Goal: Register for event/course

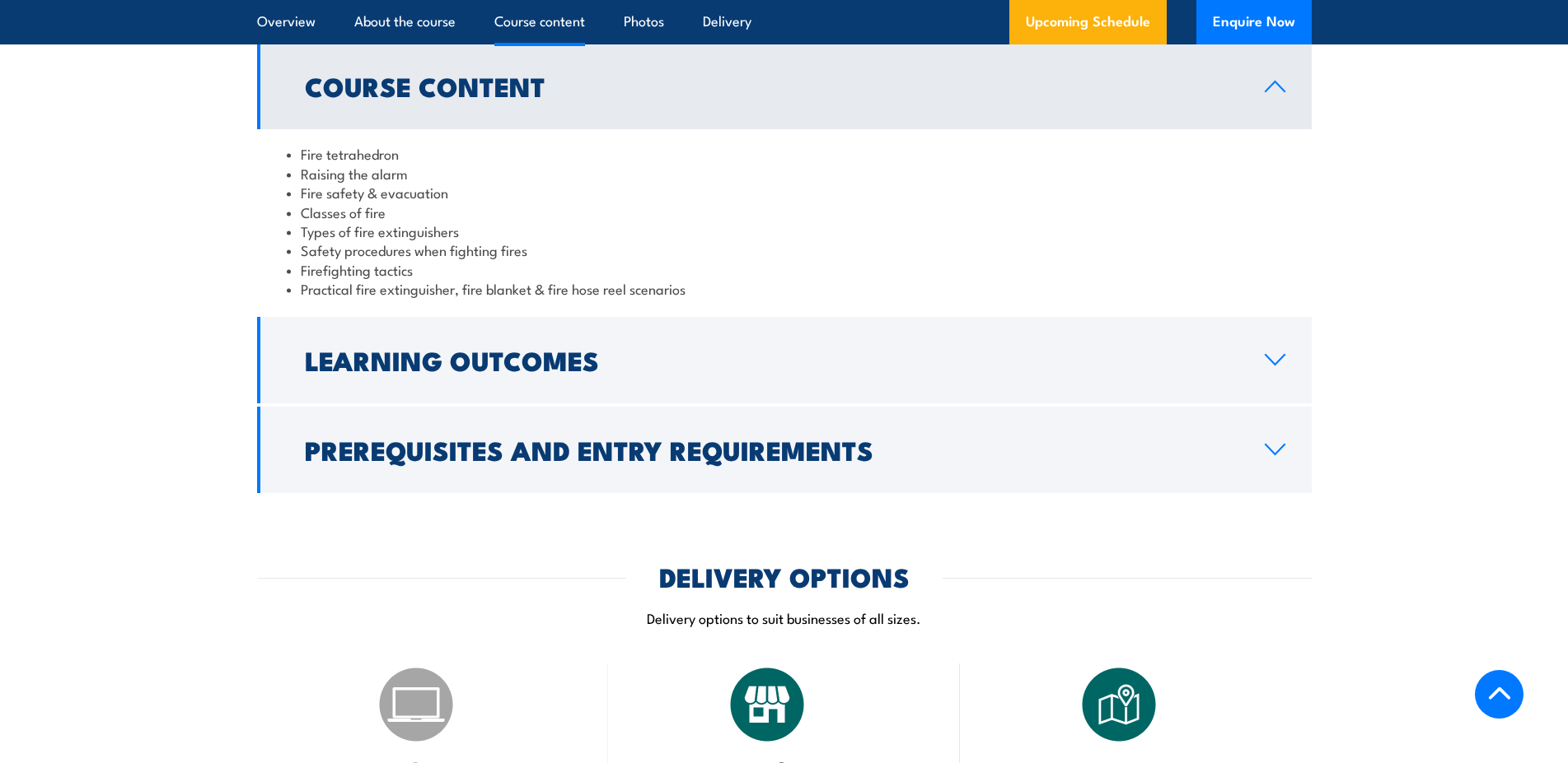
scroll to position [1512, 0]
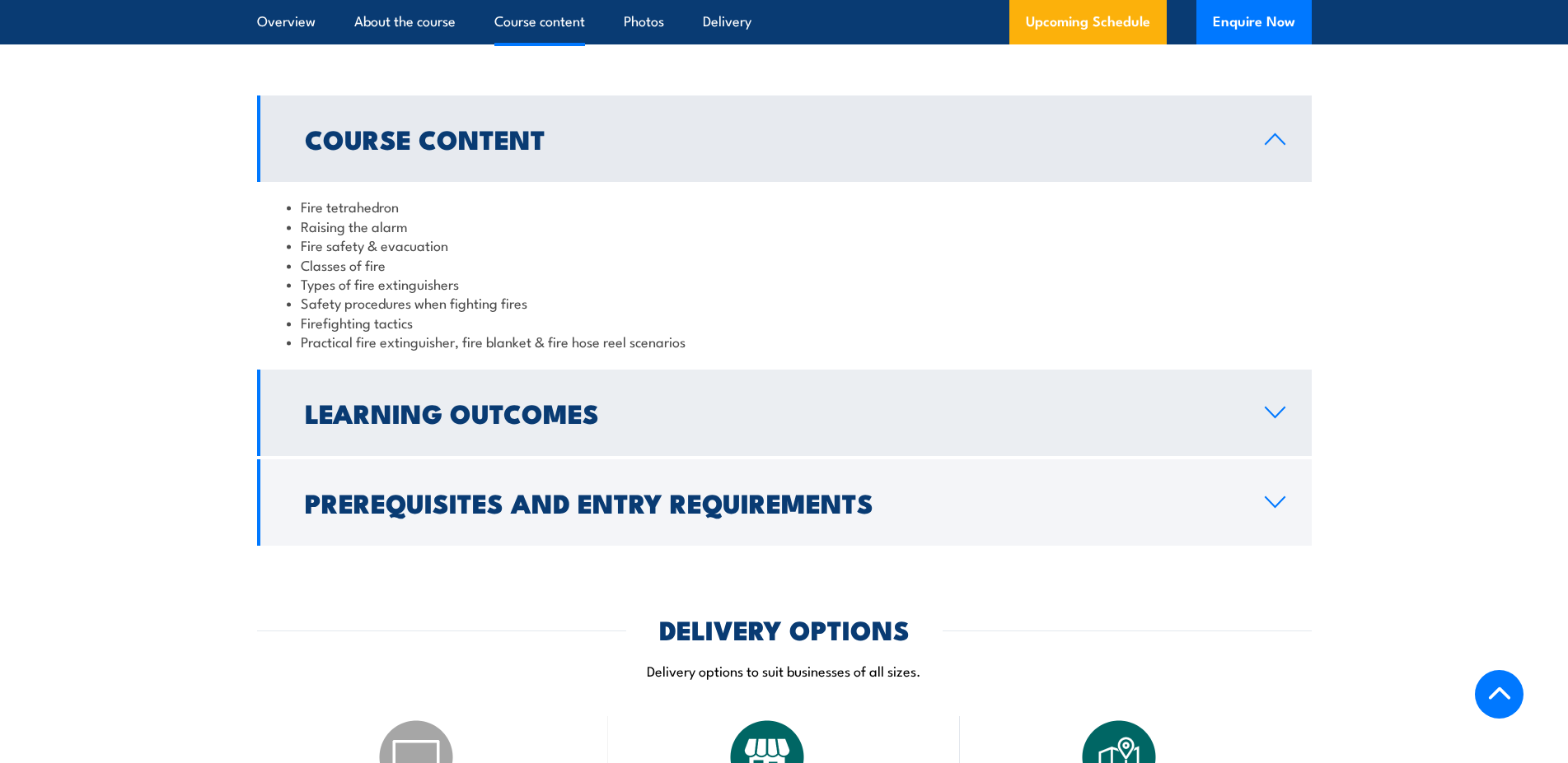
click at [977, 399] on link "Learning Outcomes" at bounding box center [784, 413] width 1055 height 87
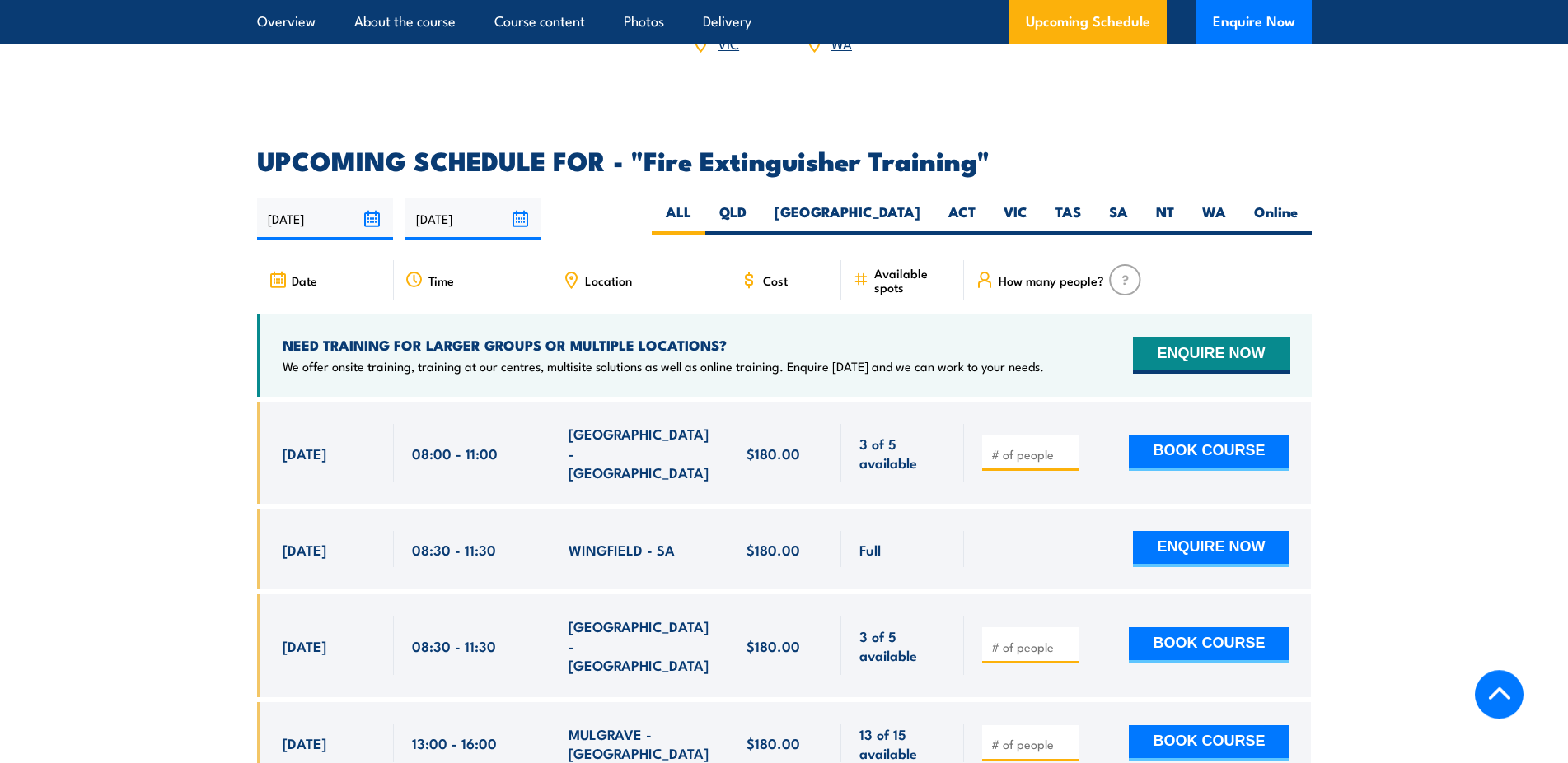
scroll to position [2520, 0]
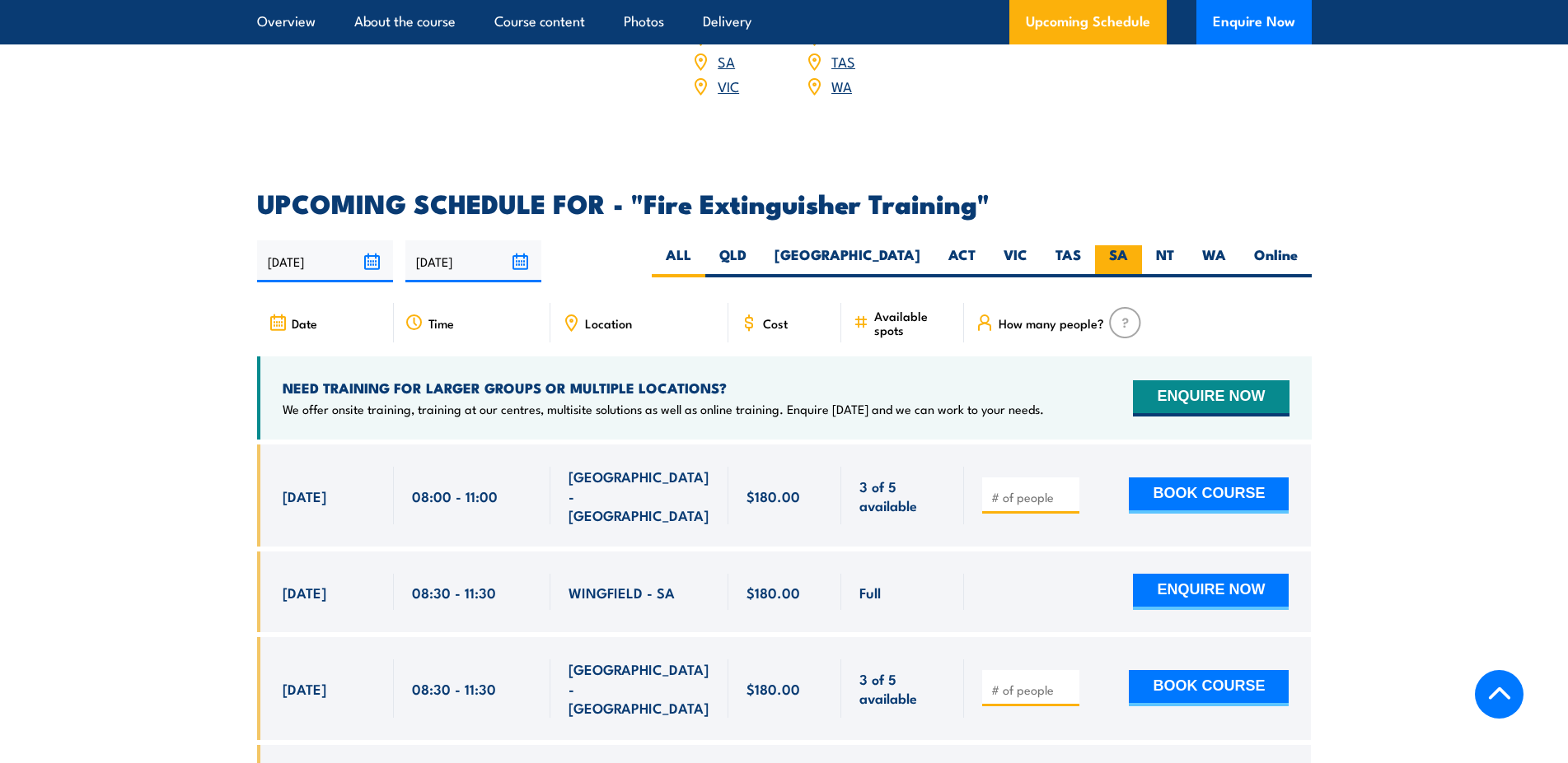
click at [1118, 246] on label "SA" at bounding box center [1119, 261] width 47 height 32
click at [1128, 246] on input "SA" at bounding box center [1133, 251] width 10 height 10
radio input "true"
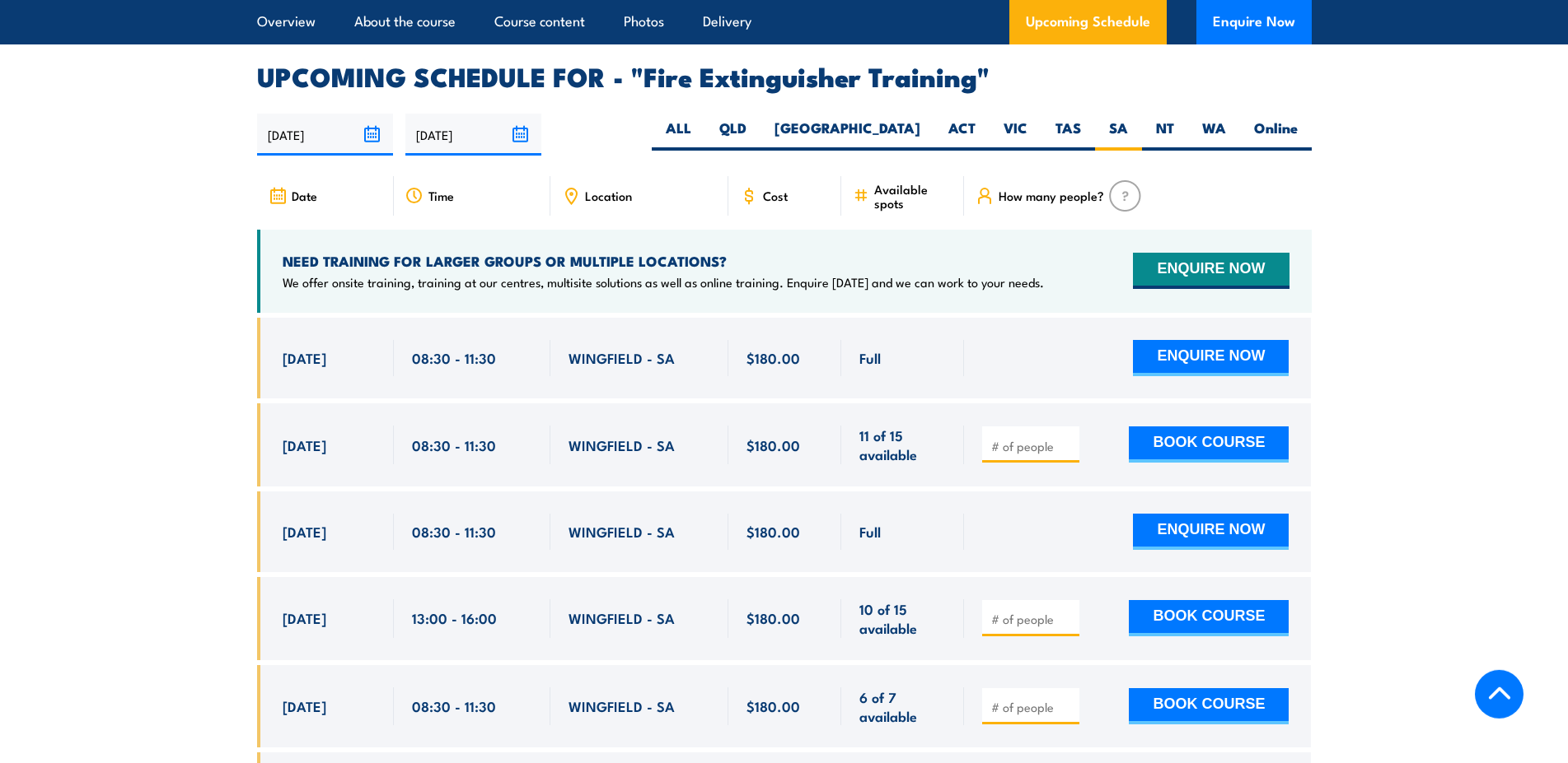
scroll to position [2847, 0]
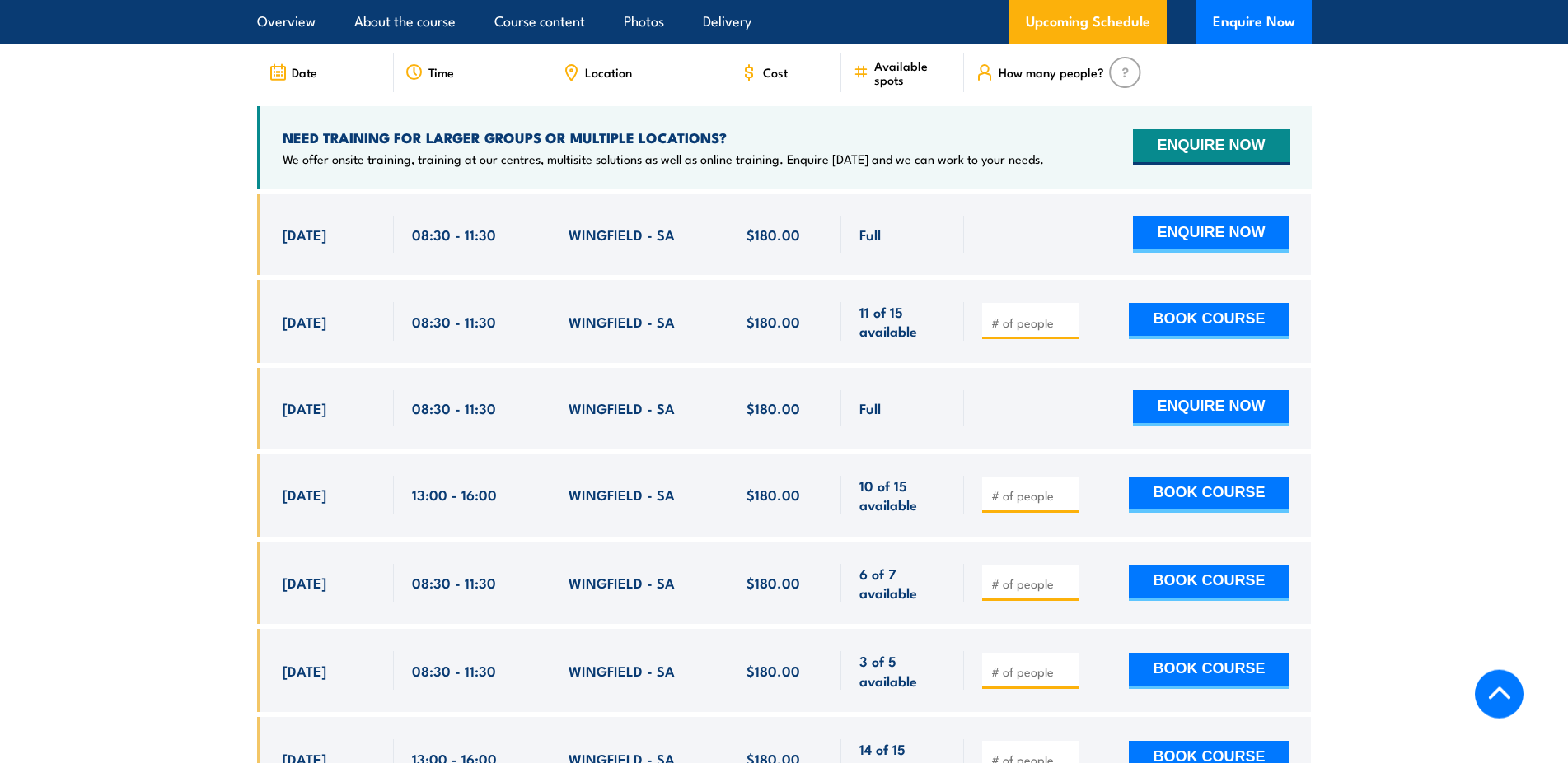
click at [919, 581] on div "6 of 7 available" at bounding box center [902, 583] width 122 height 83
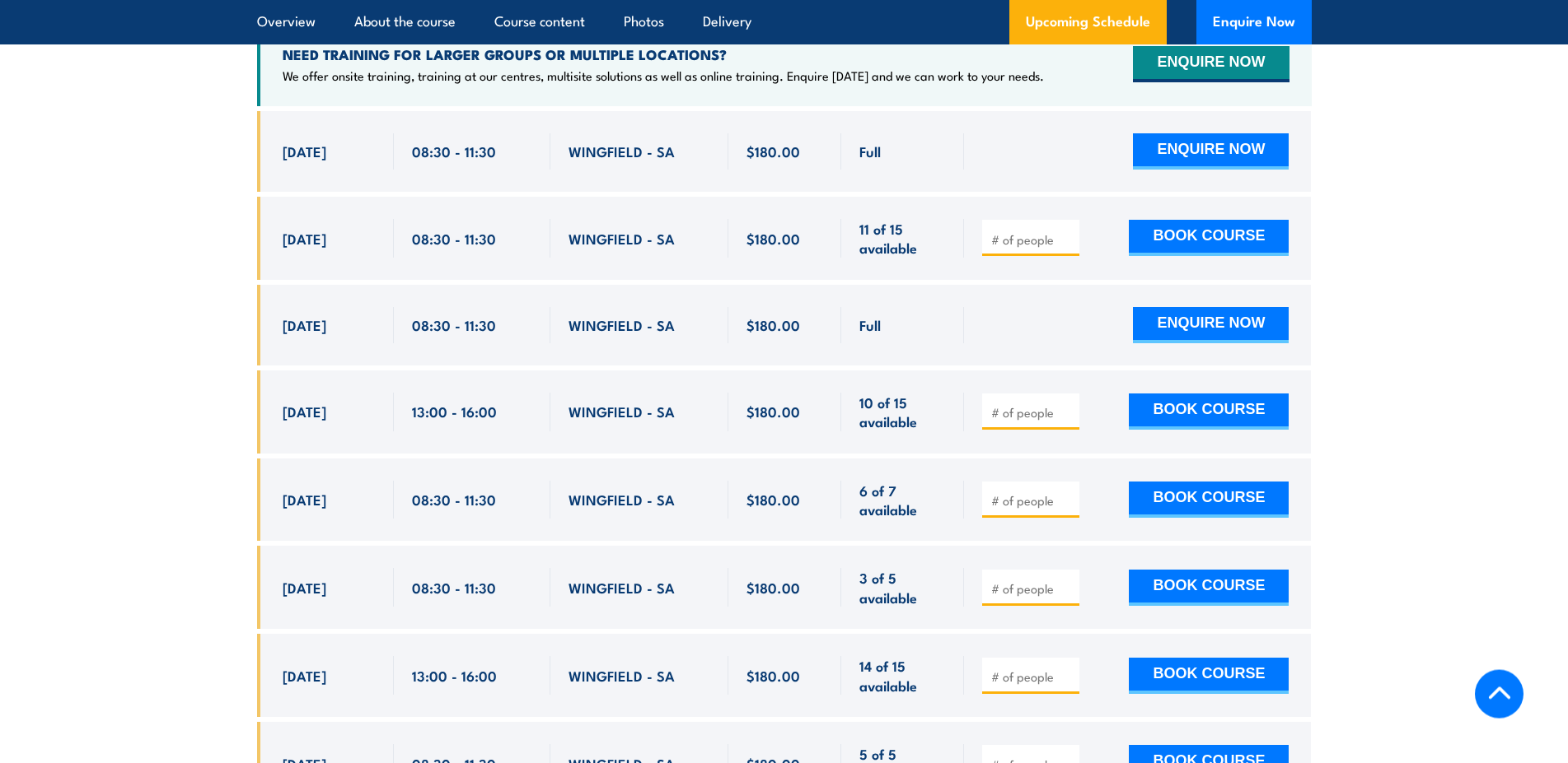
scroll to position [2931, 0]
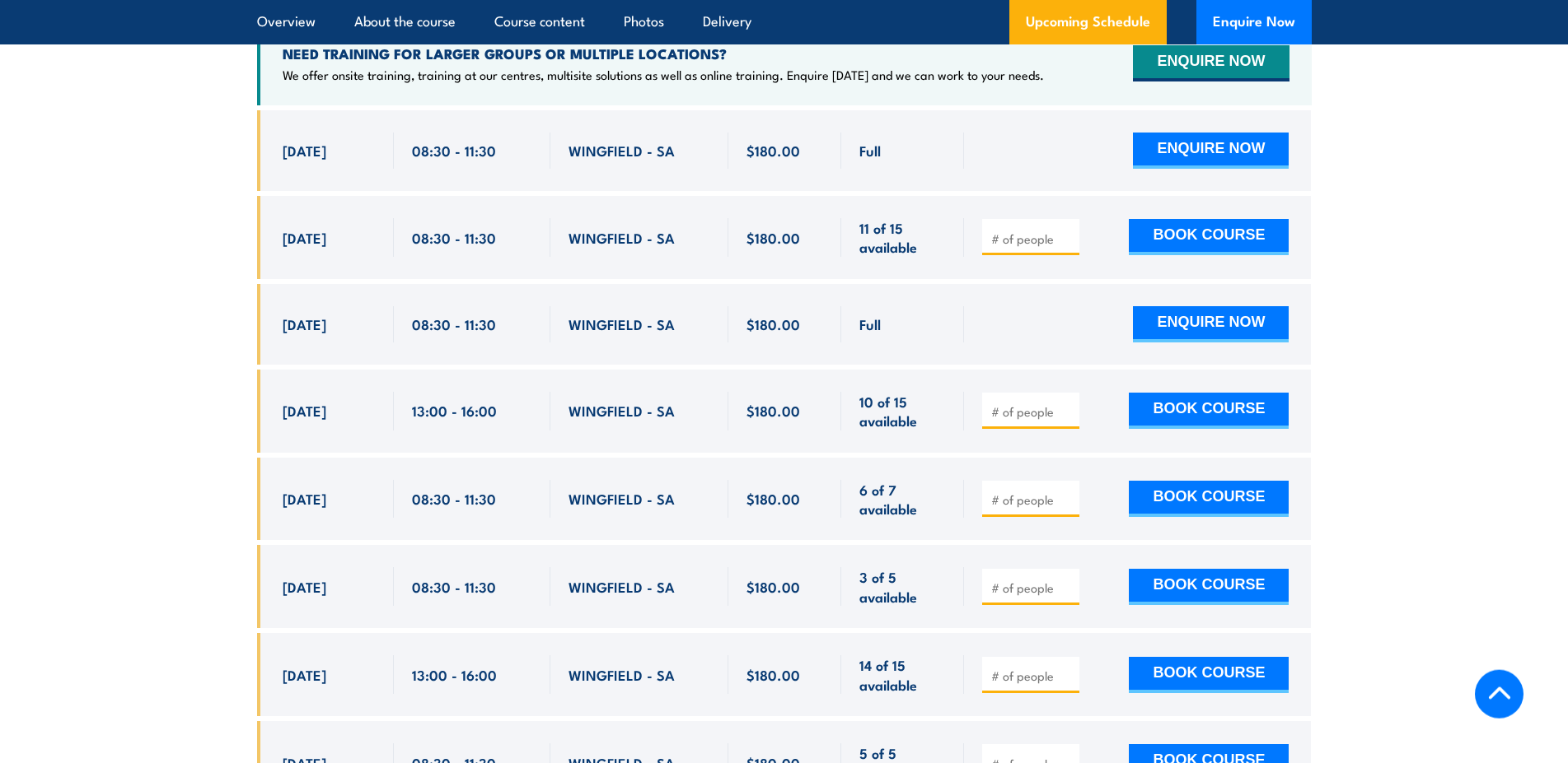
click at [927, 395] on span "10 of 15 available" at bounding box center [902, 411] width 87 height 38
click at [858, 397] on div "10 of 15 available" at bounding box center [902, 411] width 122 height 83
click at [795, 315] on span "$180.00" at bounding box center [772, 324] width 53 height 19
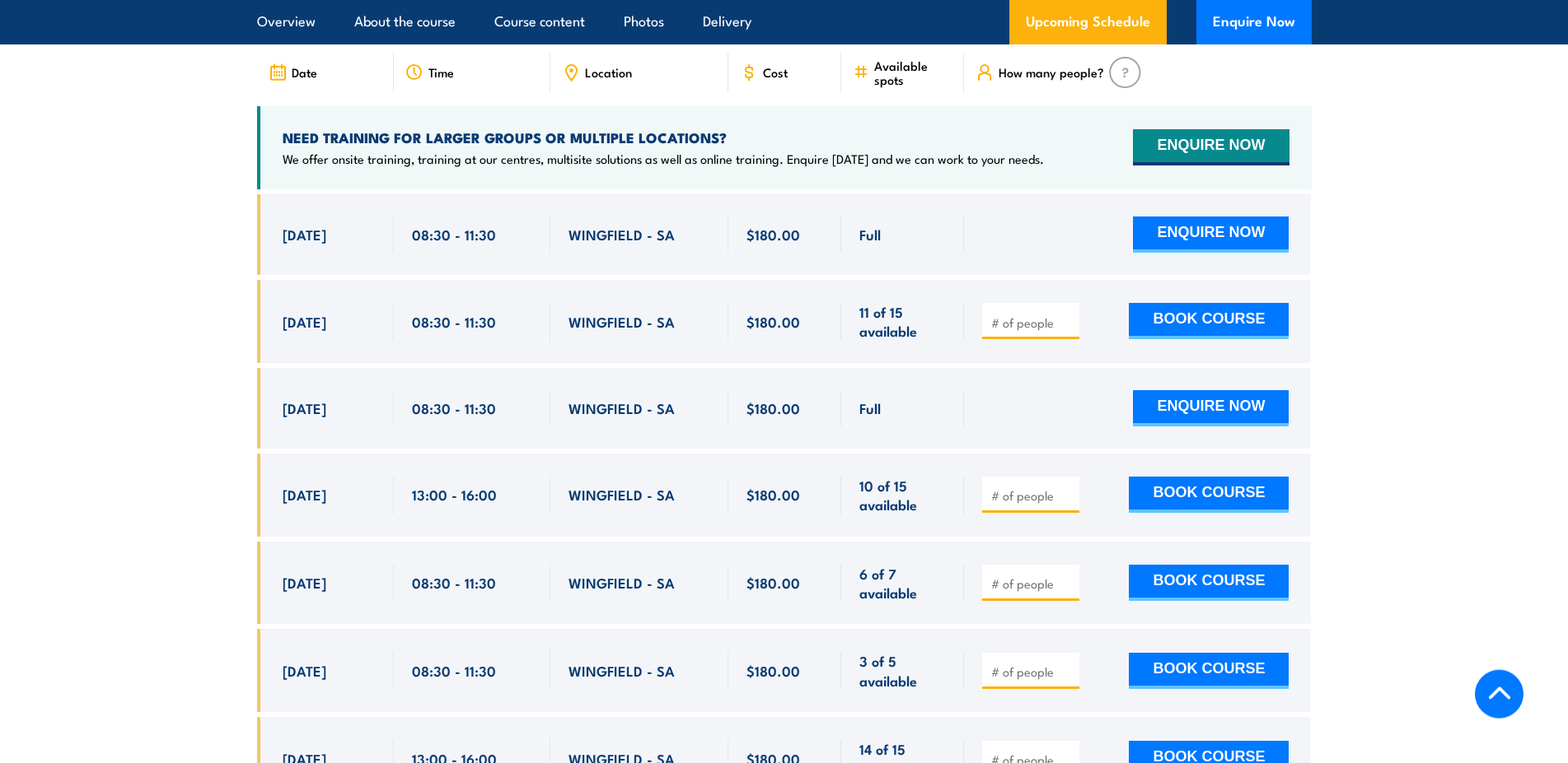
click at [800, 310] on div "$180.00" at bounding box center [784, 322] width 78 height 38
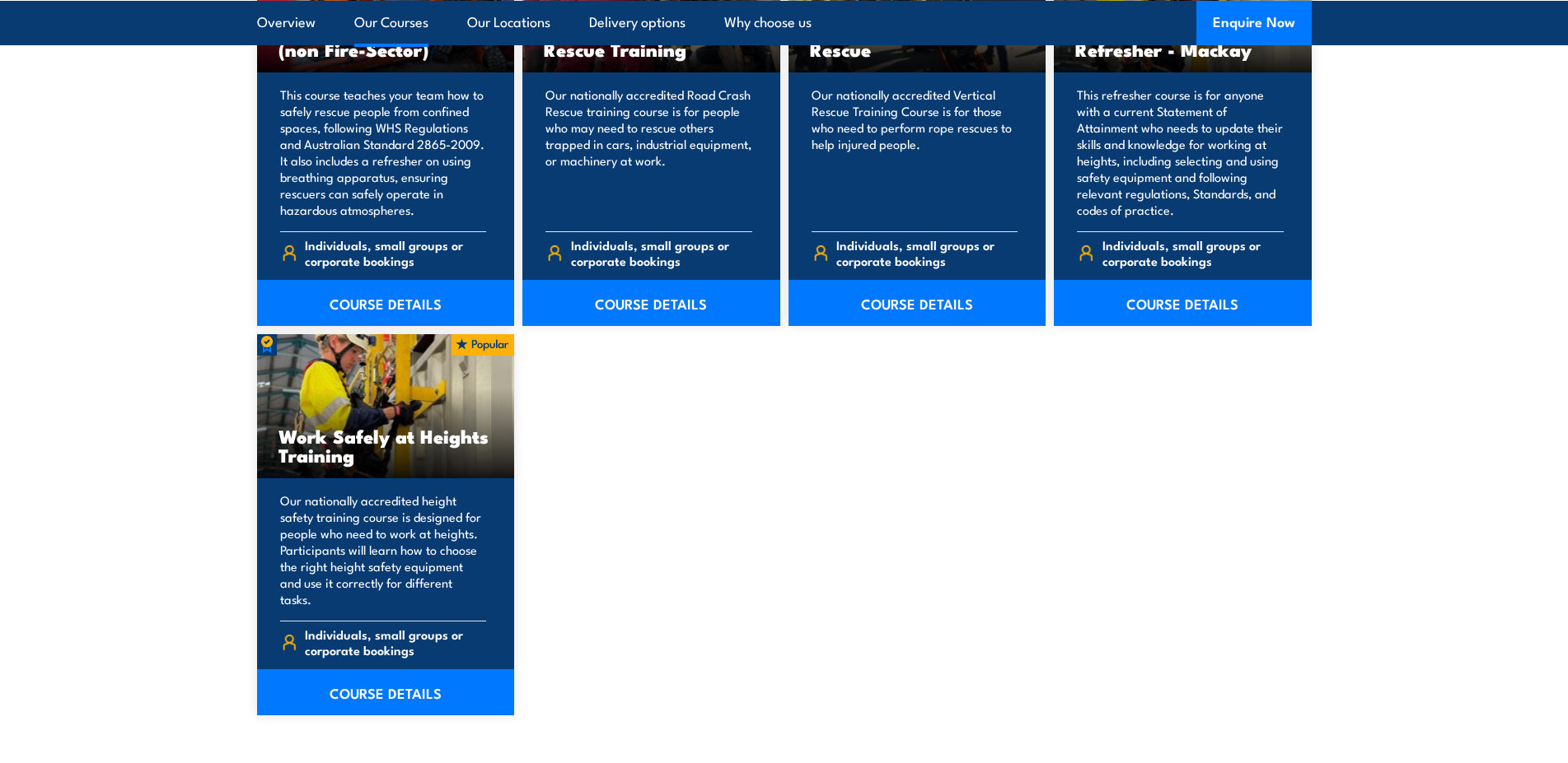
scroll to position [1932, 0]
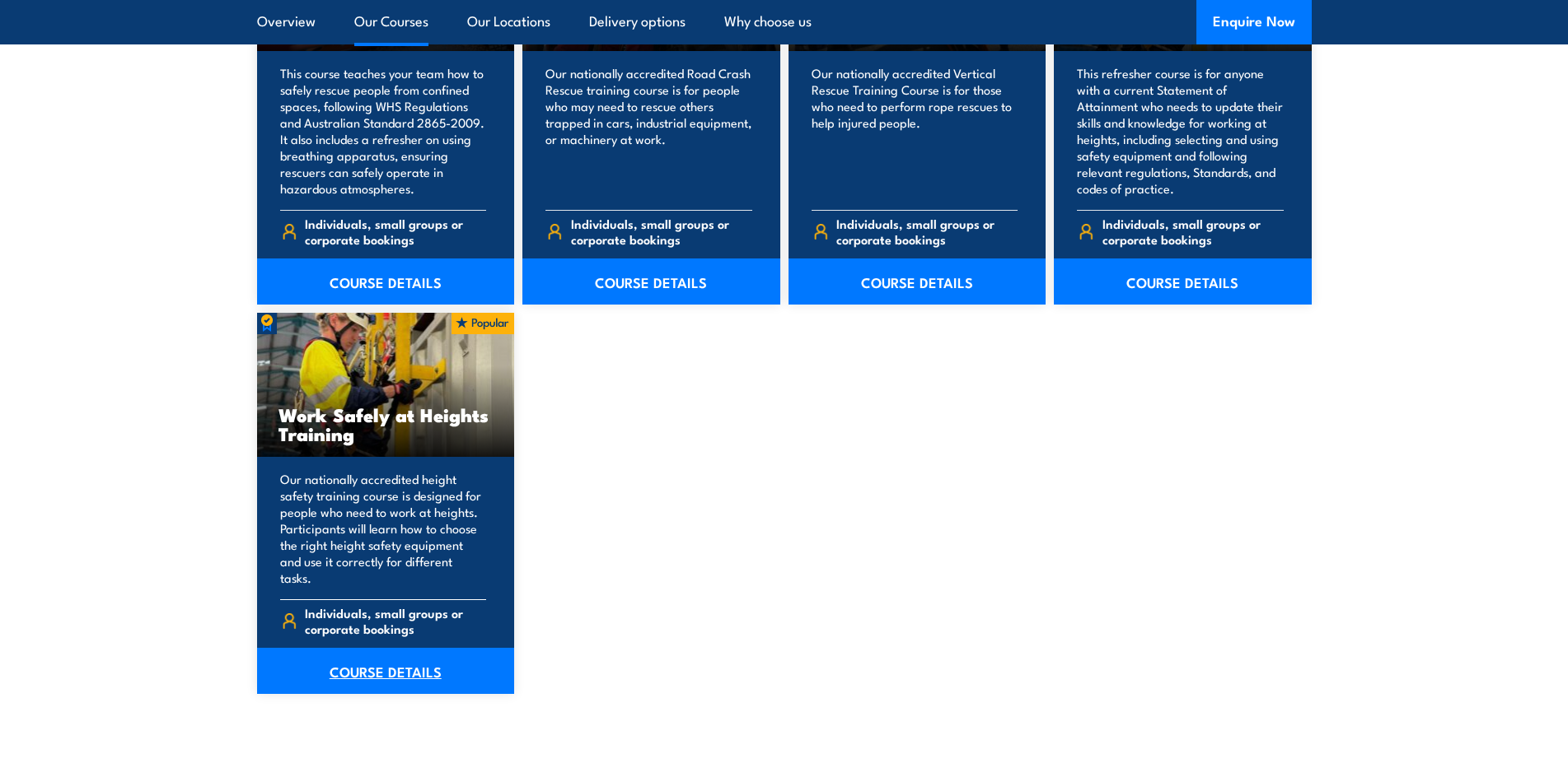
click at [384, 657] on link "COURSE DETAILS" at bounding box center [386, 670] width 258 height 46
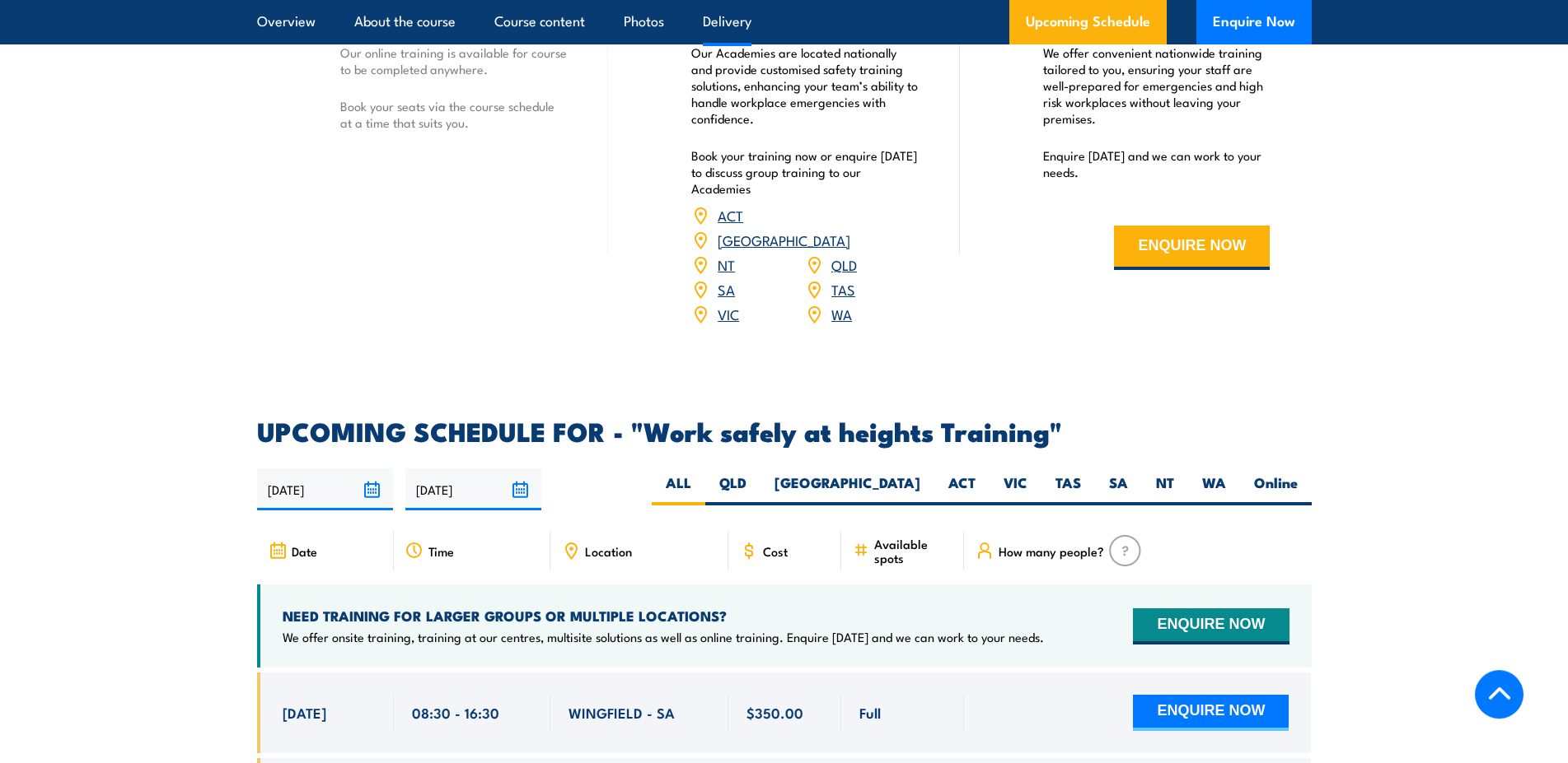
scroll to position [2436, 0]
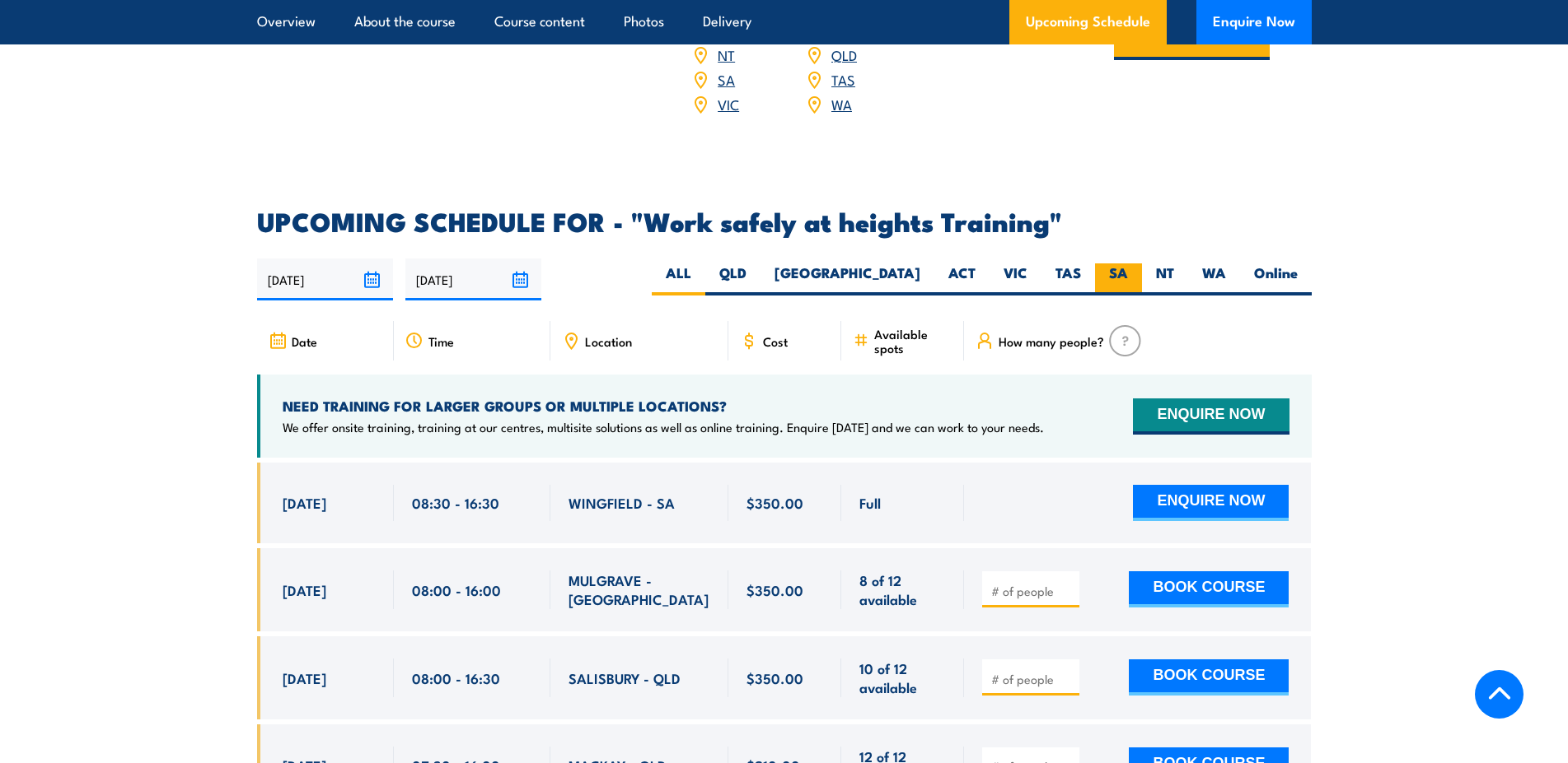
click at [1104, 263] on label "SA" at bounding box center [1119, 279] width 47 height 32
click at [1128, 263] on input "SA" at bounding box center [1133, 268] width 10 height 10
radio input "true"
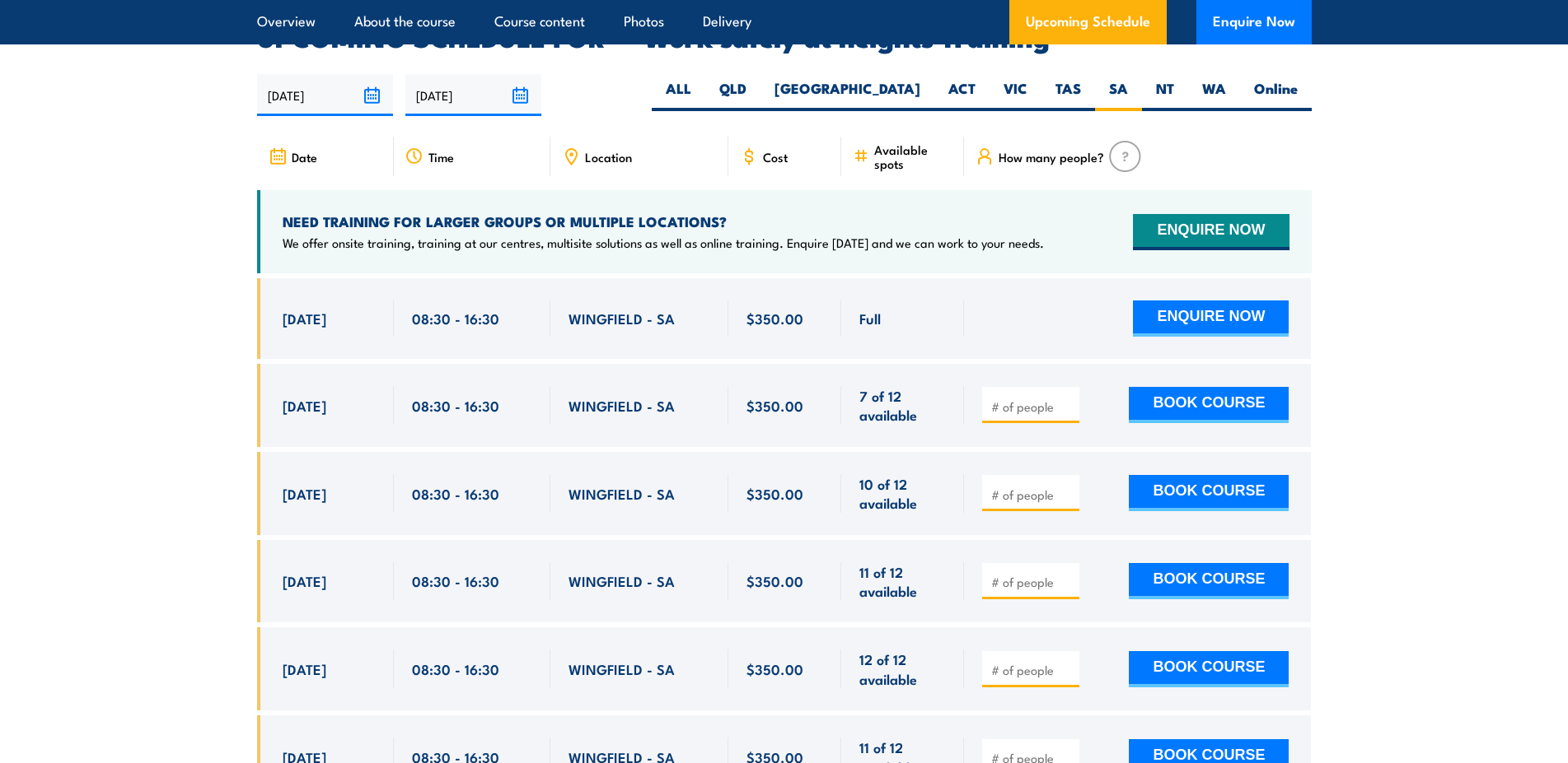
scroll to position [2620, 0]
